Goal: Check status

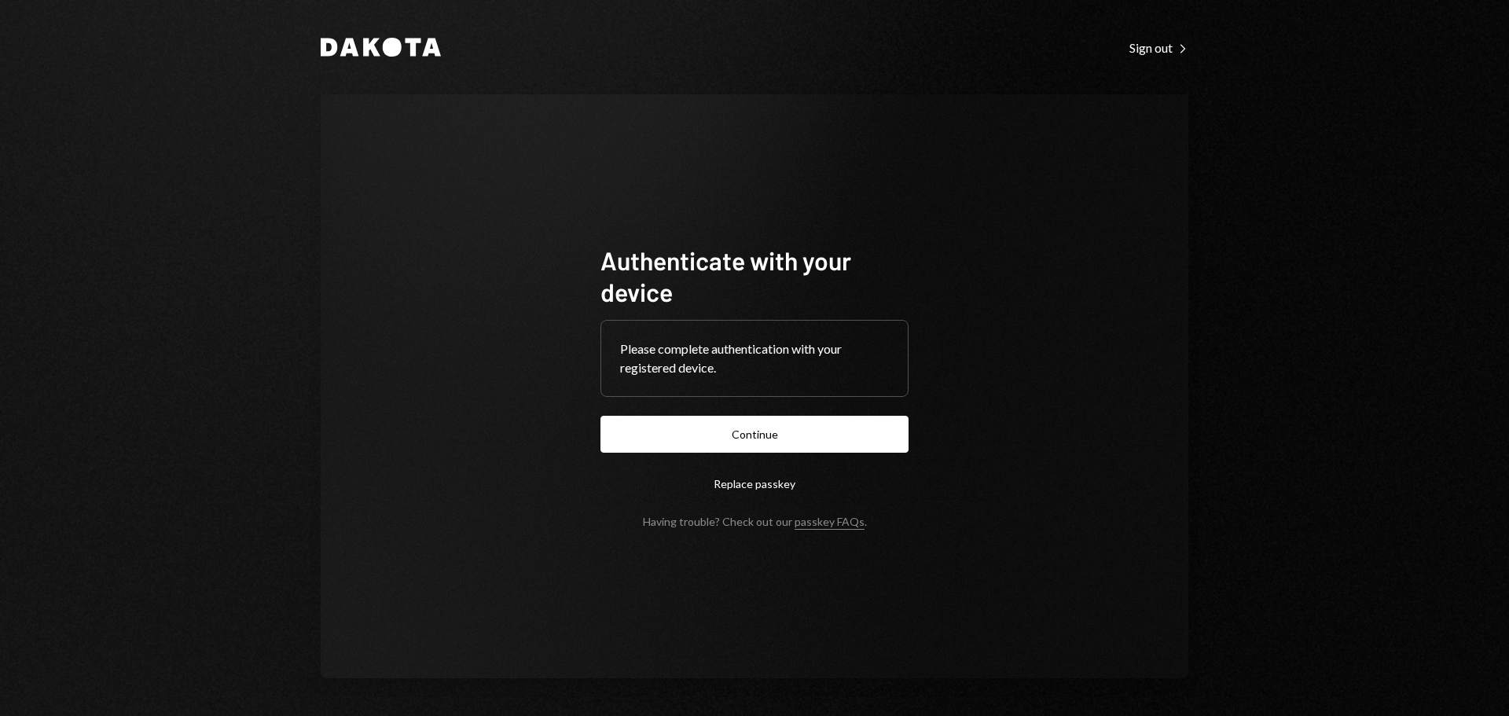
click at [777, 441] on button "Continue" at bounding box center [755, 434] width 308 height 37
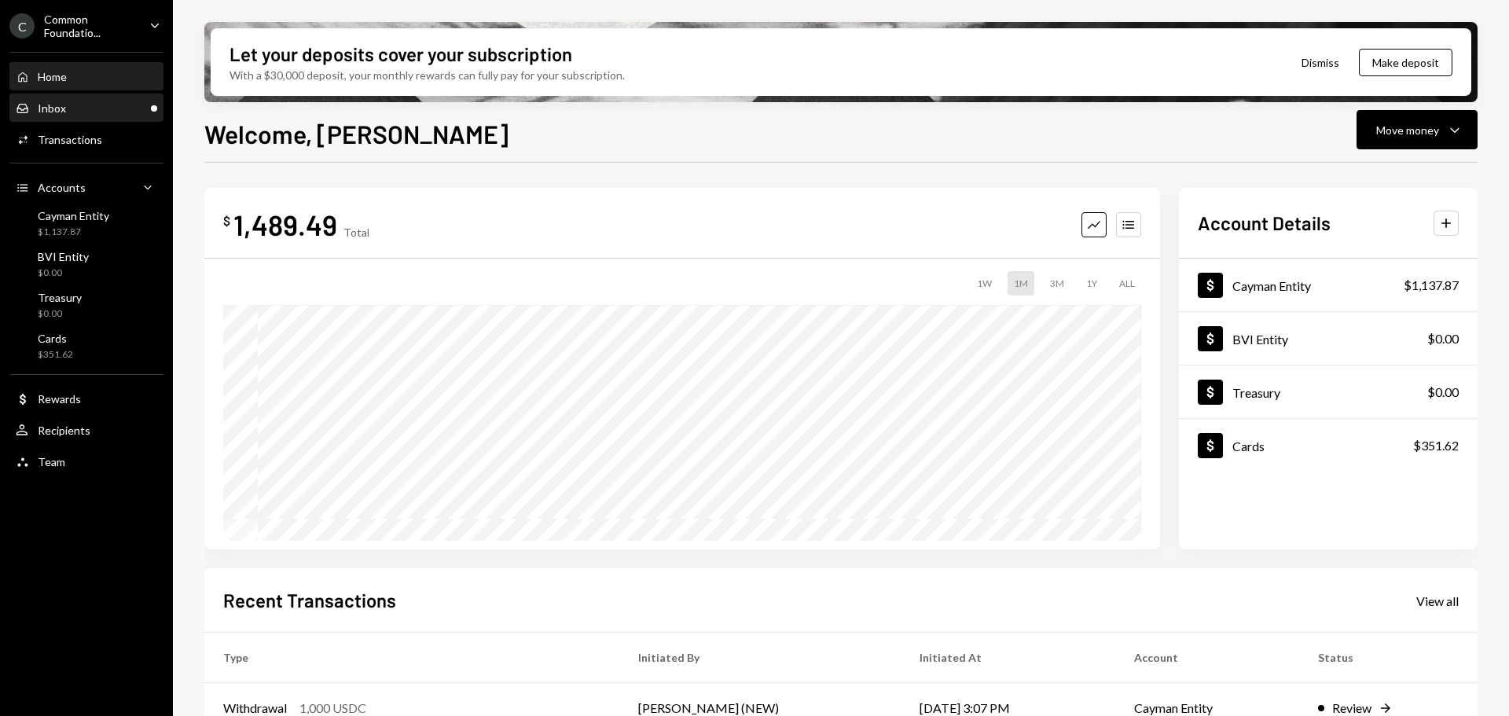
click at [93, 105] on div "Inbox Inbox" at bounding box center [86, 108] width 141 height 14
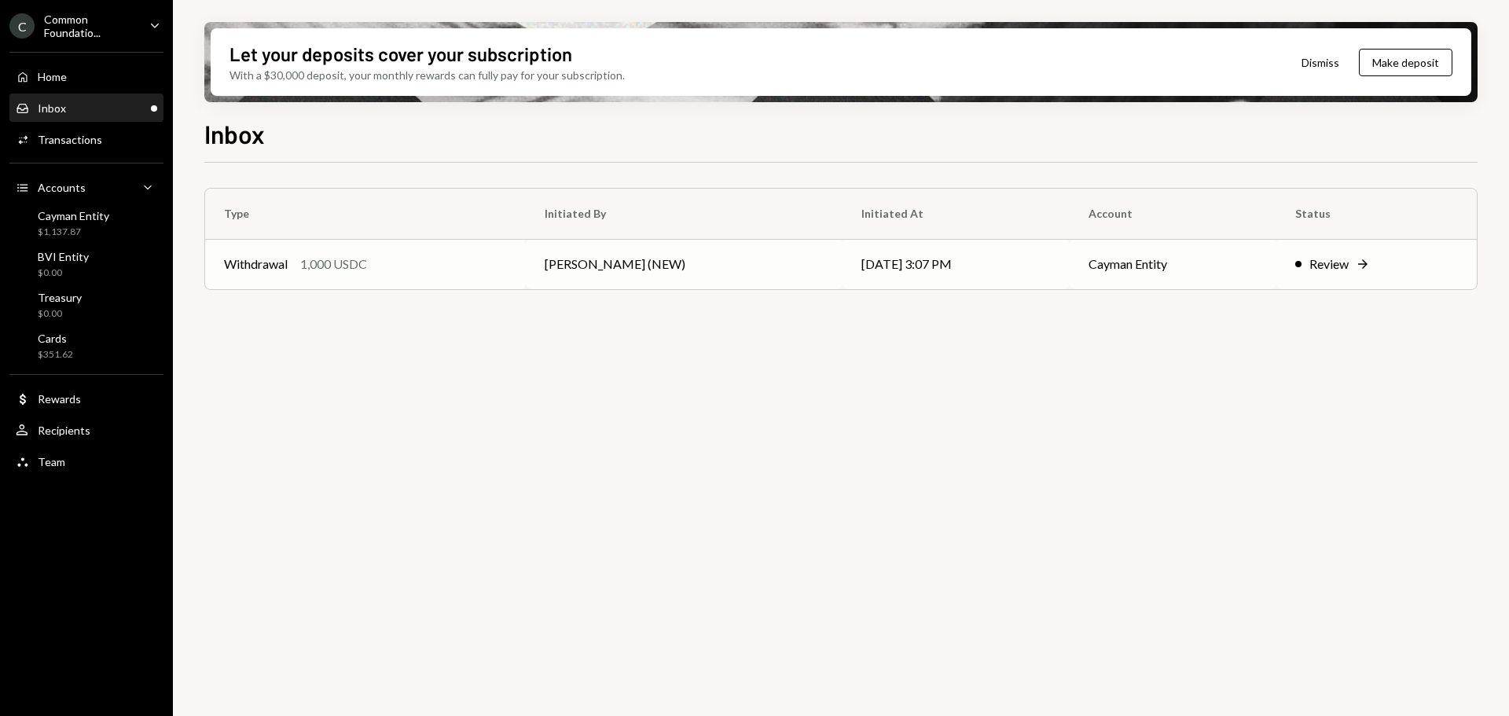
click at [443, 260] on div "Withdrawal 1,000 USDC" at bounding box center [365, 264] width 283 height 19
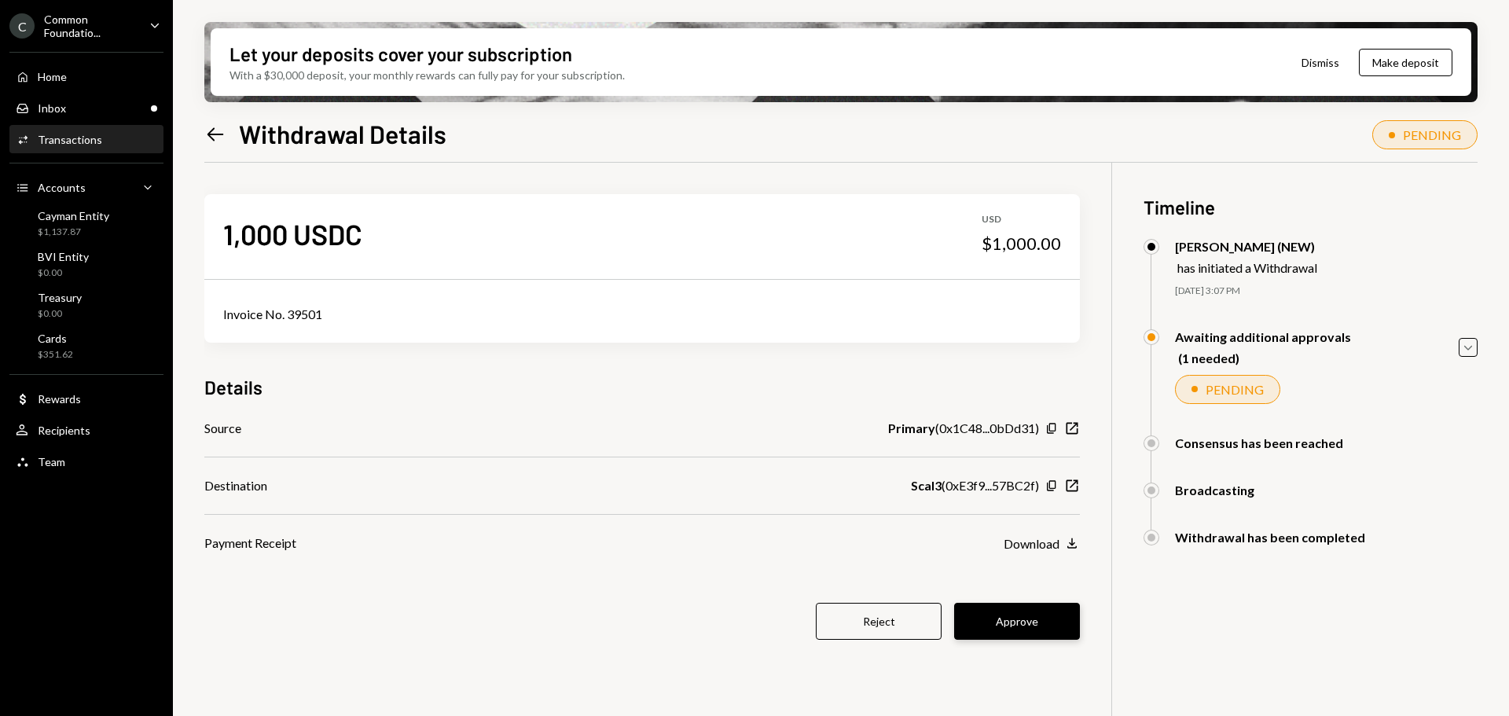
click at [1028, 615] on button "Approve" at bounding box center [1017, 621] width 126 height 37
